Goal: Find specific page/section

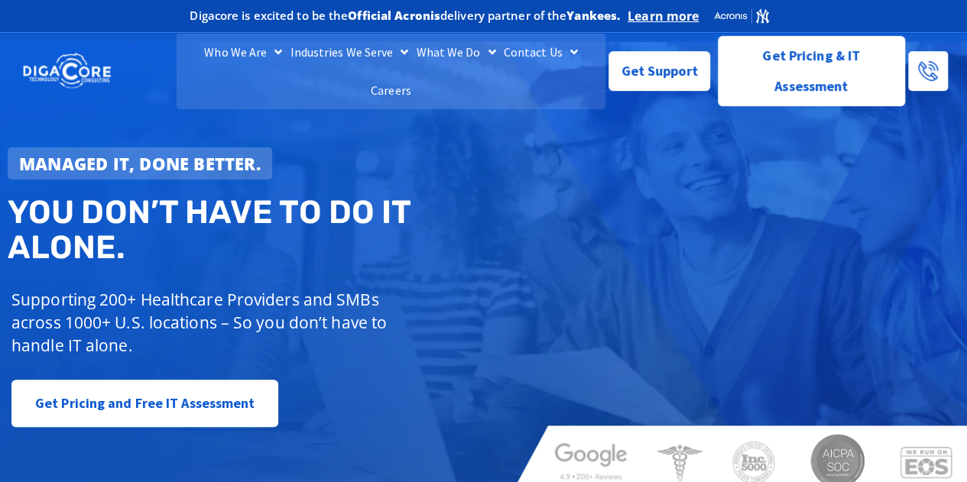
click at [415, 71] on link "Careers" at bounding box center [391, 90] width 48 height 38
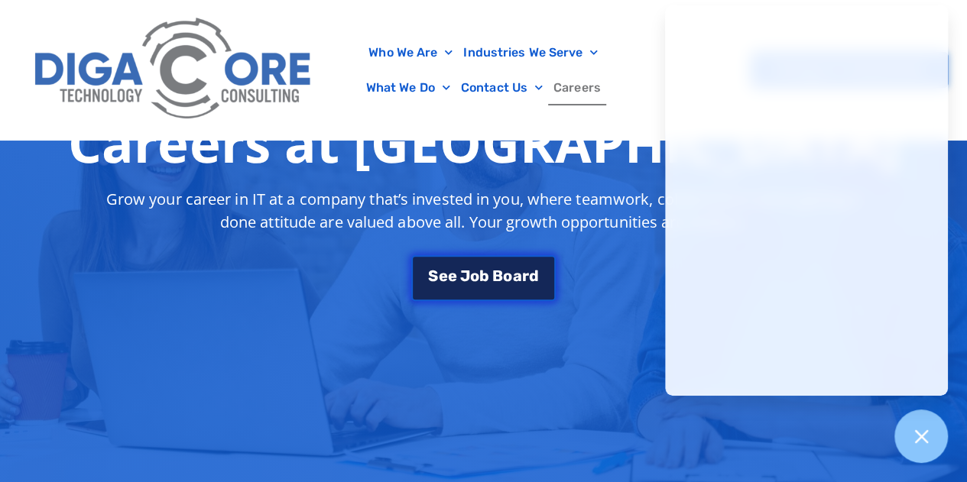
scroll to position [153, 0]
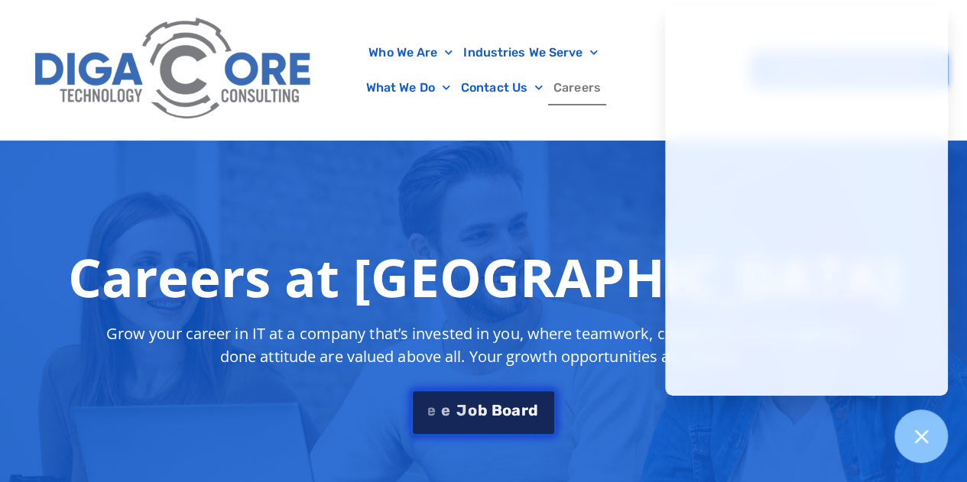
click at [511, 407] on div "S e e J o b B o a r d" at bounding box center [483, 410] width 110 height 15
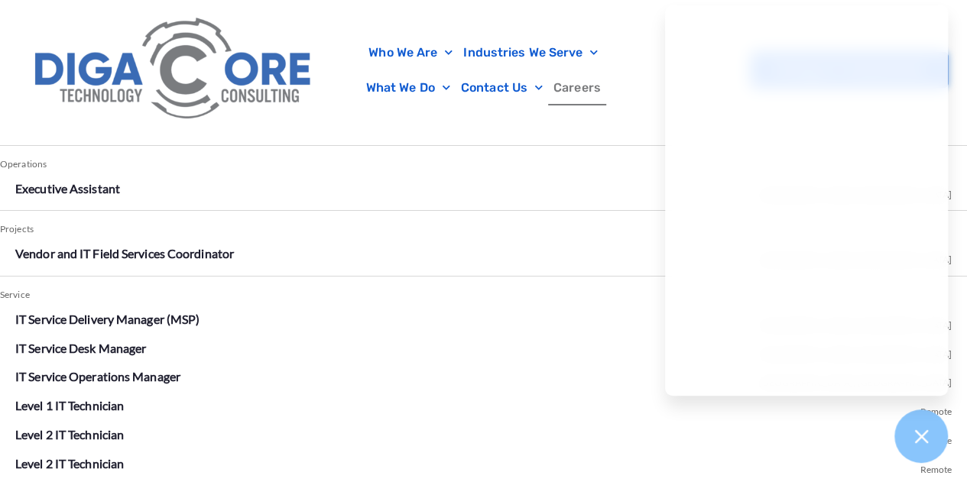
scroll to position [2696, 0]
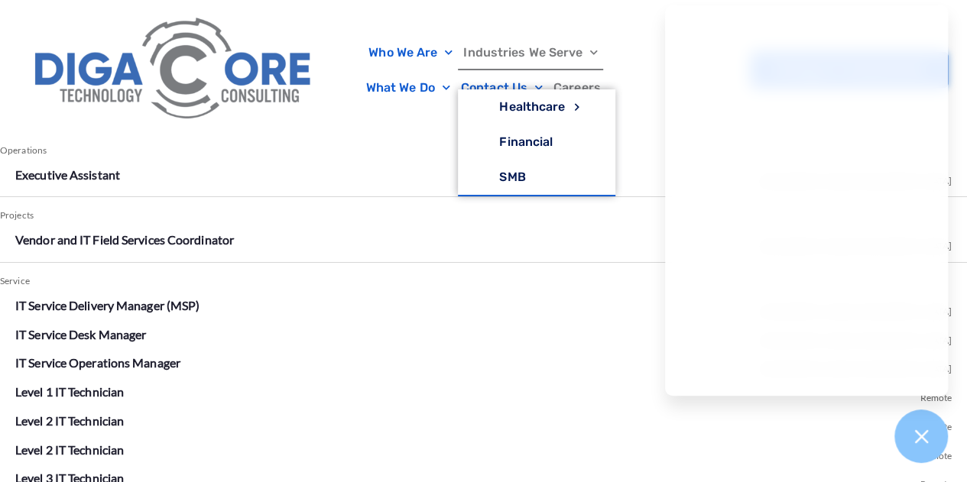
click at [634, 20] on div "Who We Are About Us Our Leadership Testimonials Blog Industries We Serve Health…" at bounding box center [483, 70] width 929 height 140
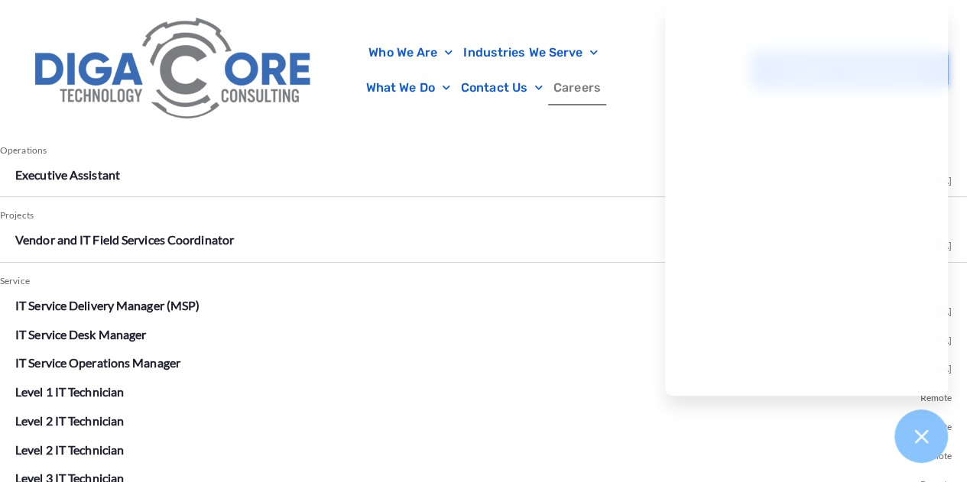
click at [549, 222] on div "Projects" at bounding box center [483, 216] width 967 height 22
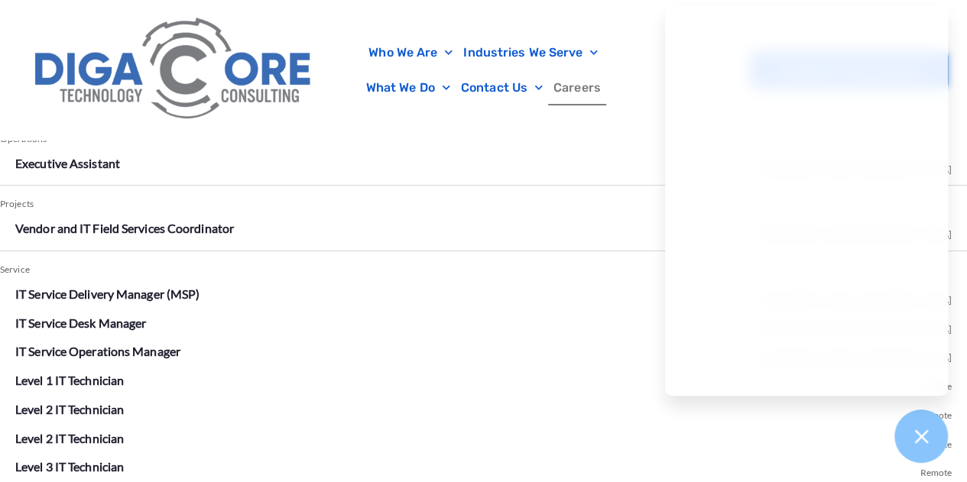
scroll to position [2773, 0]
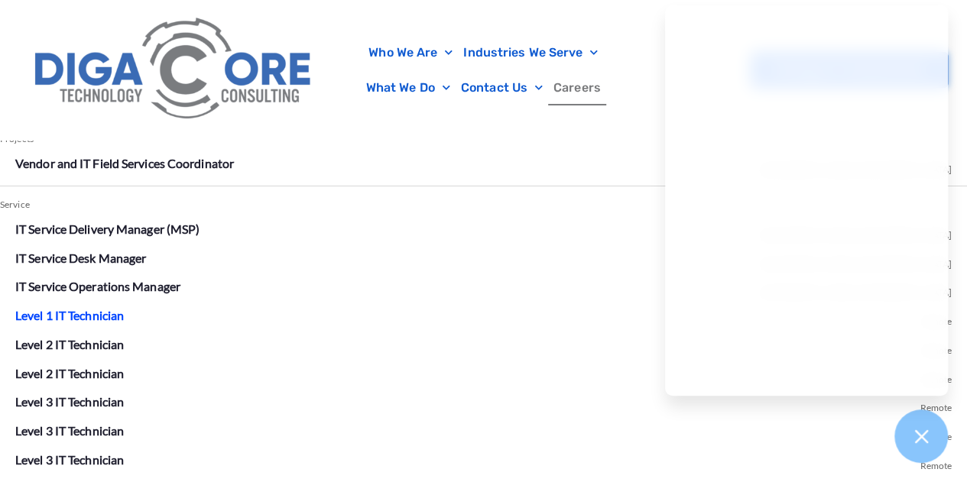
click at [73, 316] on link "Level 1 IT Technician" at bounding box center [69, 315] width 109 height 15
